Goal: Task Accomplishment & Management: Use online tool/utility

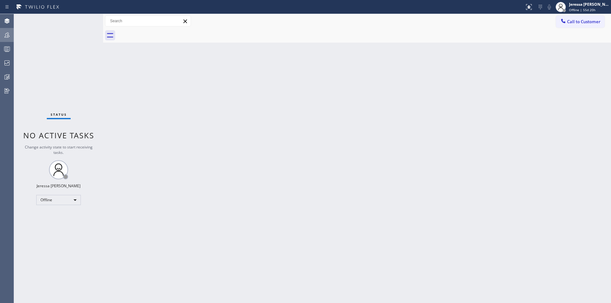
click at [9, 36] on icon at bounding box center [6, 34] width 5 height 5
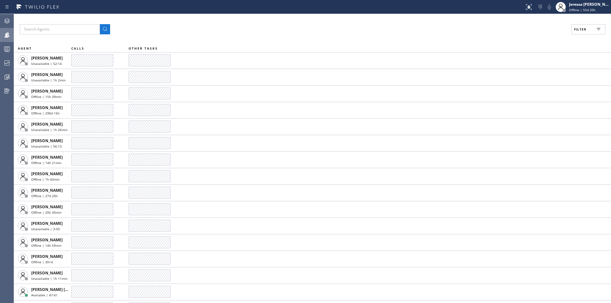
click at [591, 30] on button "Filter" at bounding box center [588, 29] width 34 height 10
click at [537, 78] on div "Available" at bounding box center [559, 75] width 101 height 10
click at [533, 75] on label "Available" at bounding box center [564, 75] width 84 height 5
click at [522, 75] on input "Available" at bounding box center [518, 75] width 8 height 8
checkbox input "true"
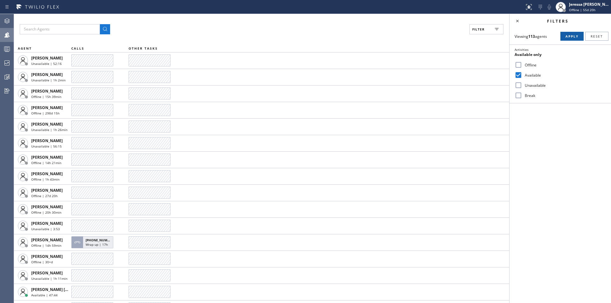
click at [566, 37] on span "Apply" at bounding box center [571, 36] width 13 height 4
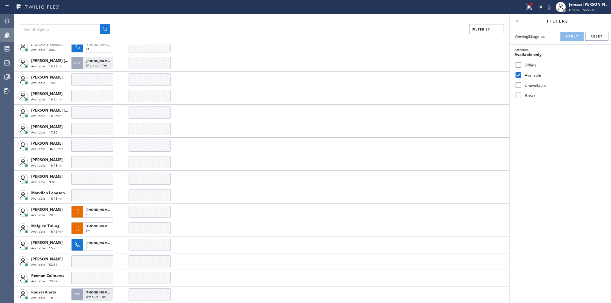
scroll to position [113, 0]
